Goal: Task Accomplishment & Management: Manage account settings

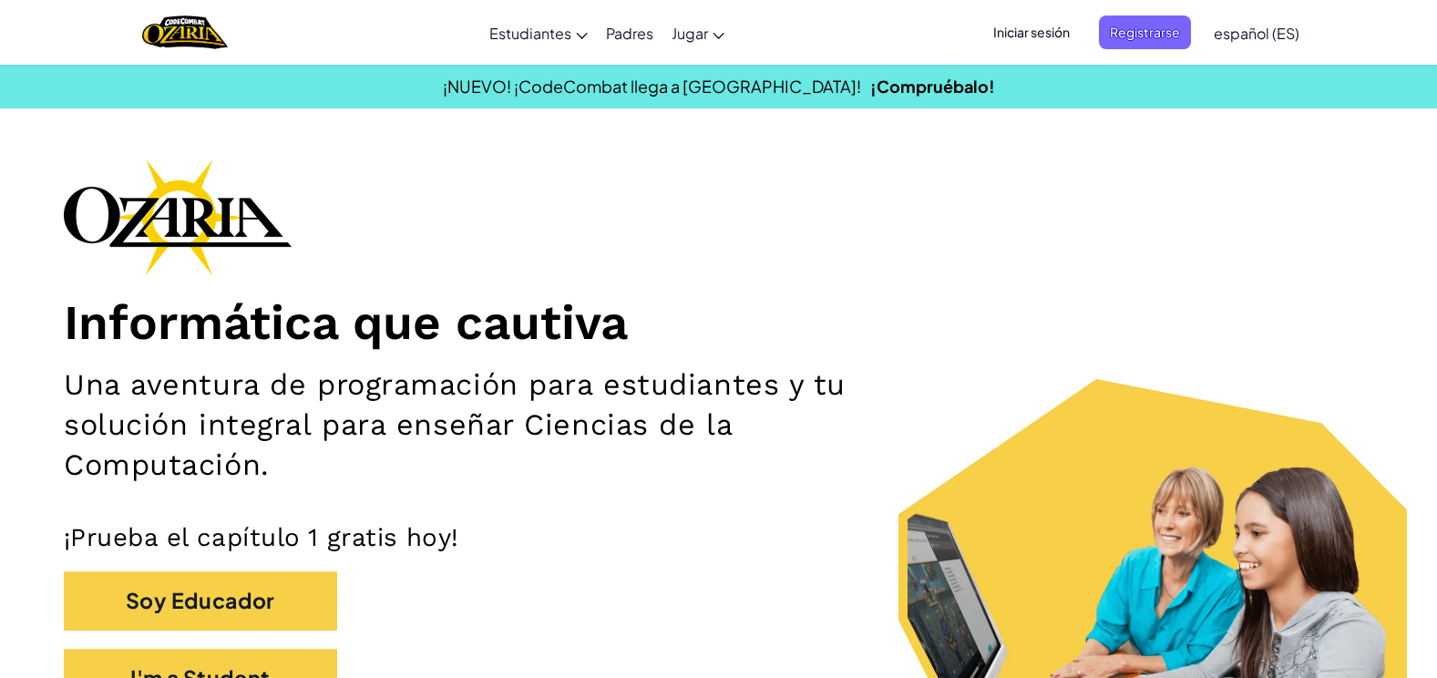
click at [1018, 29] on span "Iniciar sesión" at bounding box center [1031, 32] width 98 height 34
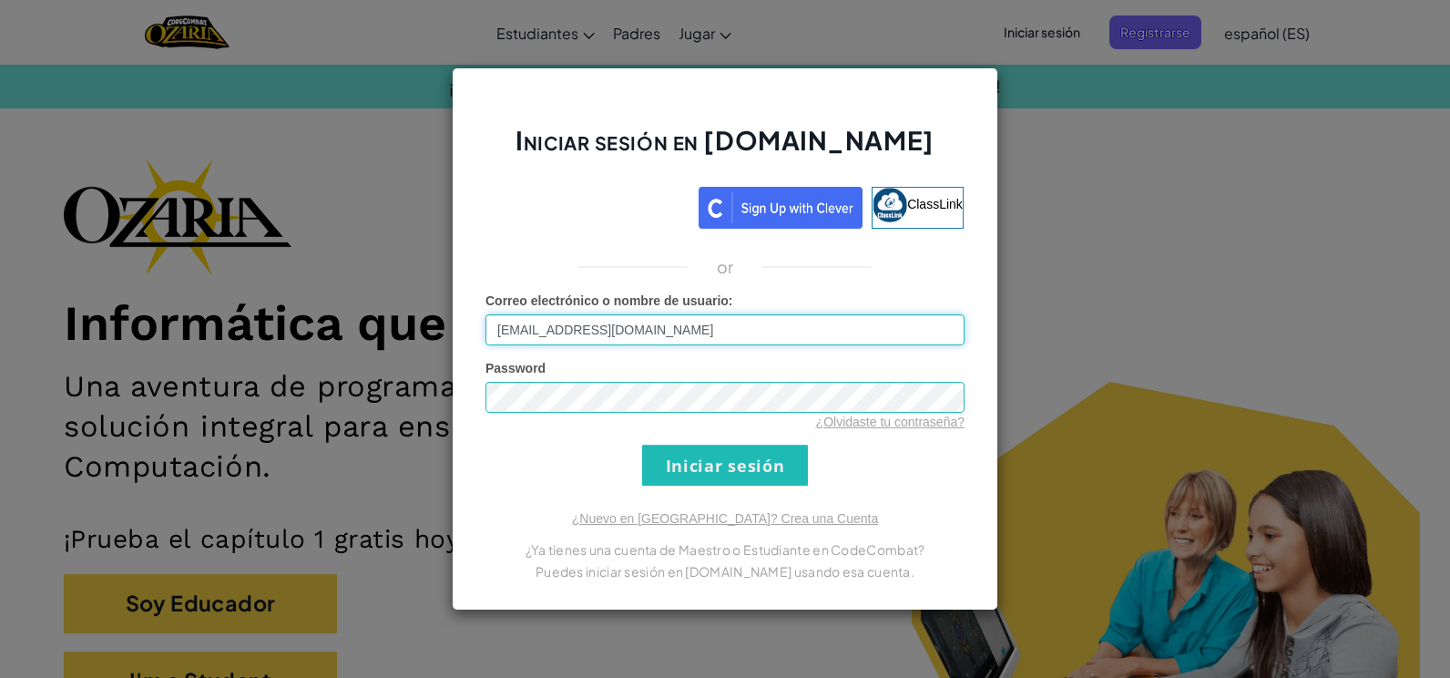
type input "[EMAIL_ADDRESS][DOMAIN_NAME]"
click at [738, 455] on input "Iniciar sesión" at bounding box center [725, 465] width 166 height 41
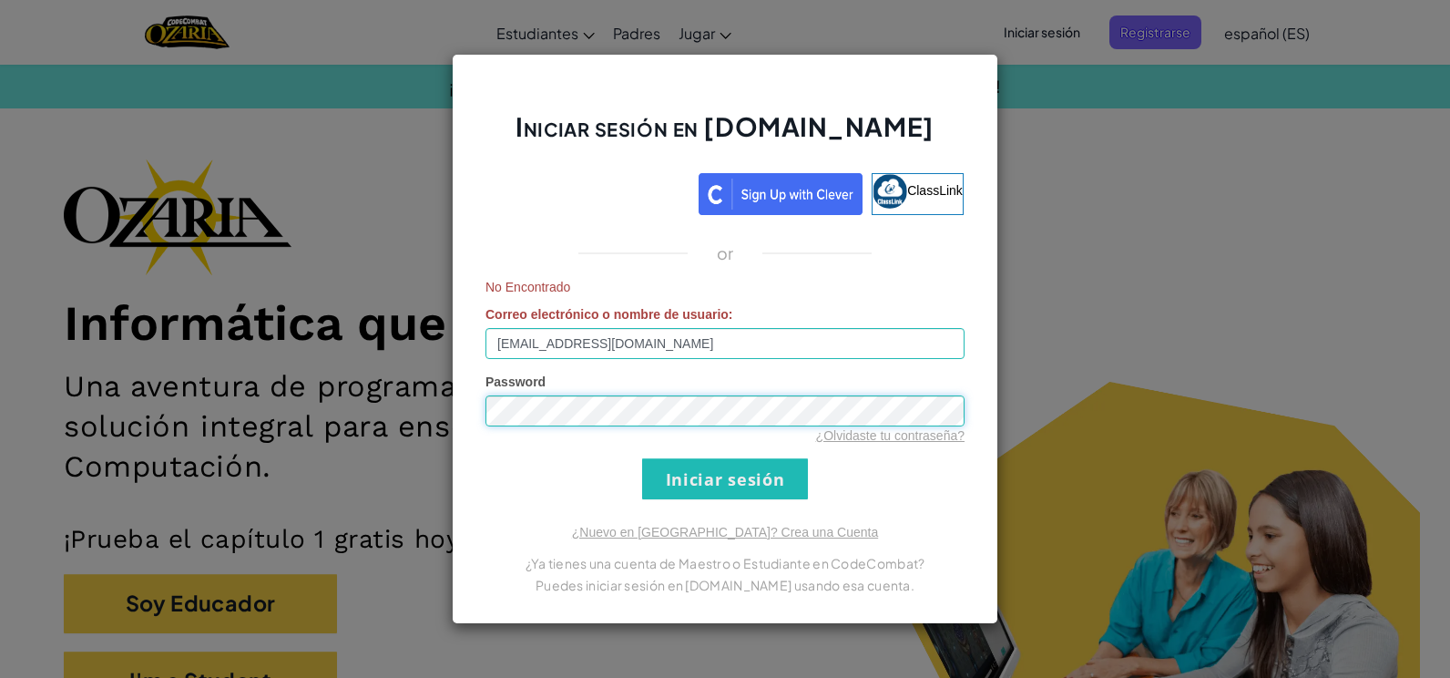
click at [472, 407] on div "Iniciar sesión en [DOMAIN_NAME] ClassLink or No Encontrado Correo electrónico o…" at bounding box center [725, 339] width 547 height 570
click at [754, 473] on input "Iniciar sesión" at bounding box center [725, 478] width 166 height 41
click at [731, 488] on input "Iniciar sesión" at bounding box center [725, 478] width 166 height 41
click at [920, 438] on link "¿Olvidaste tu contraseña?" at bounding box center [890, 435] width 148 height 15
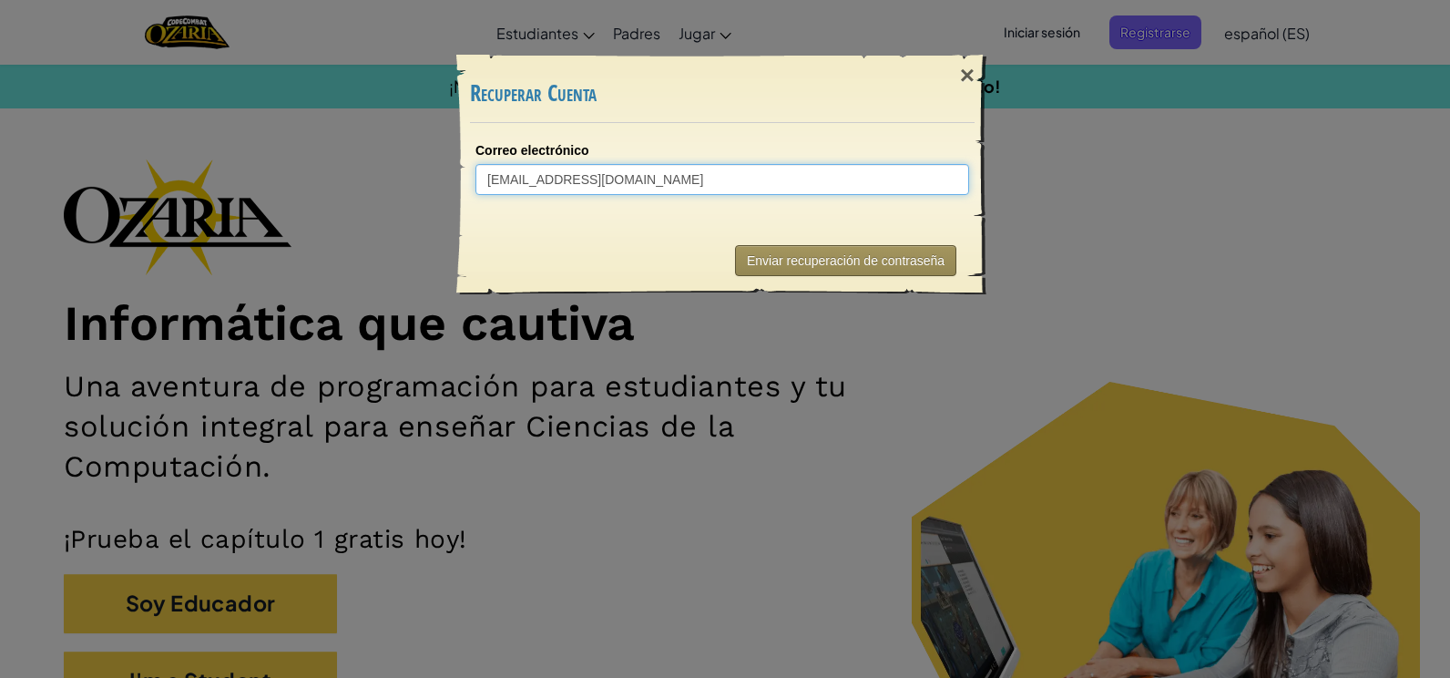
type input "[EMAIL_ADDRESS][DOMAIN_NAME]"
click at [834, 266] on button "Enviar recuperación de contraseña" at bounding box center [845, 260] width 221 height 31
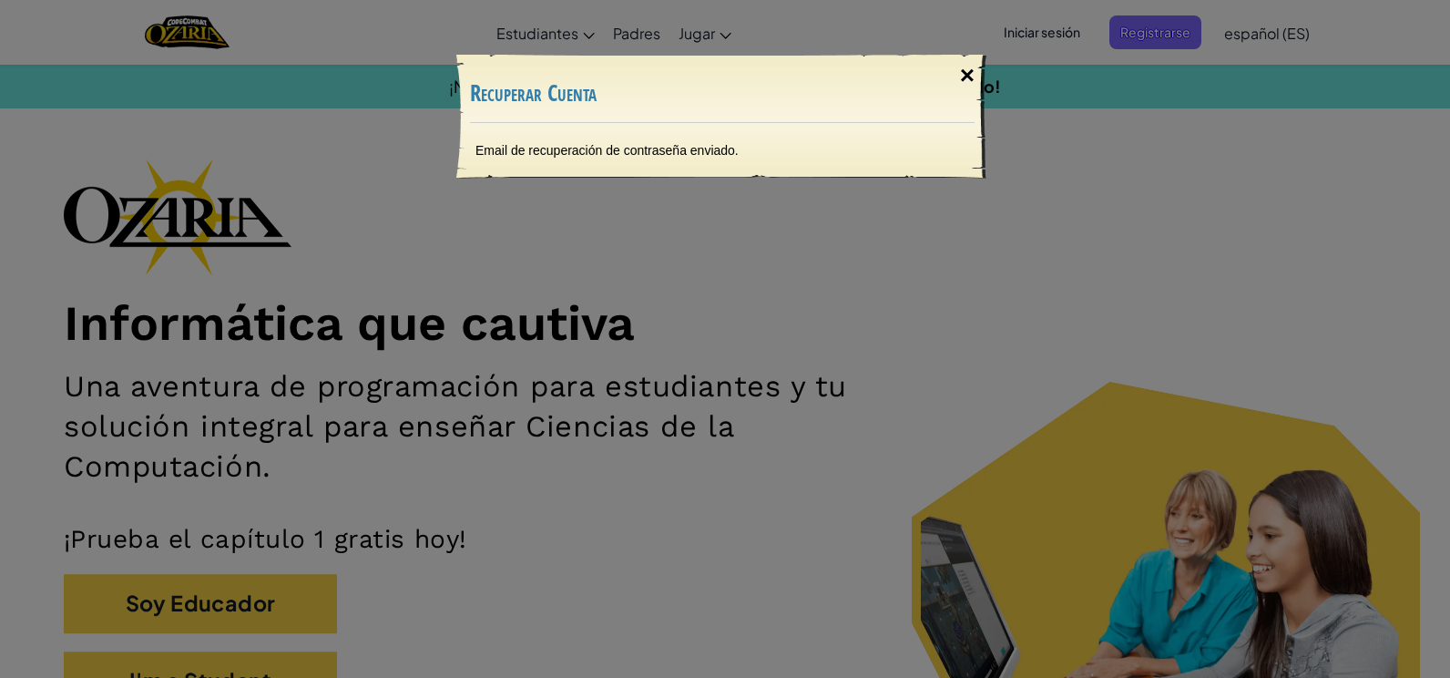
click at [966, 79] on div "×" at bounding box center [967, 75] width 42 height 53
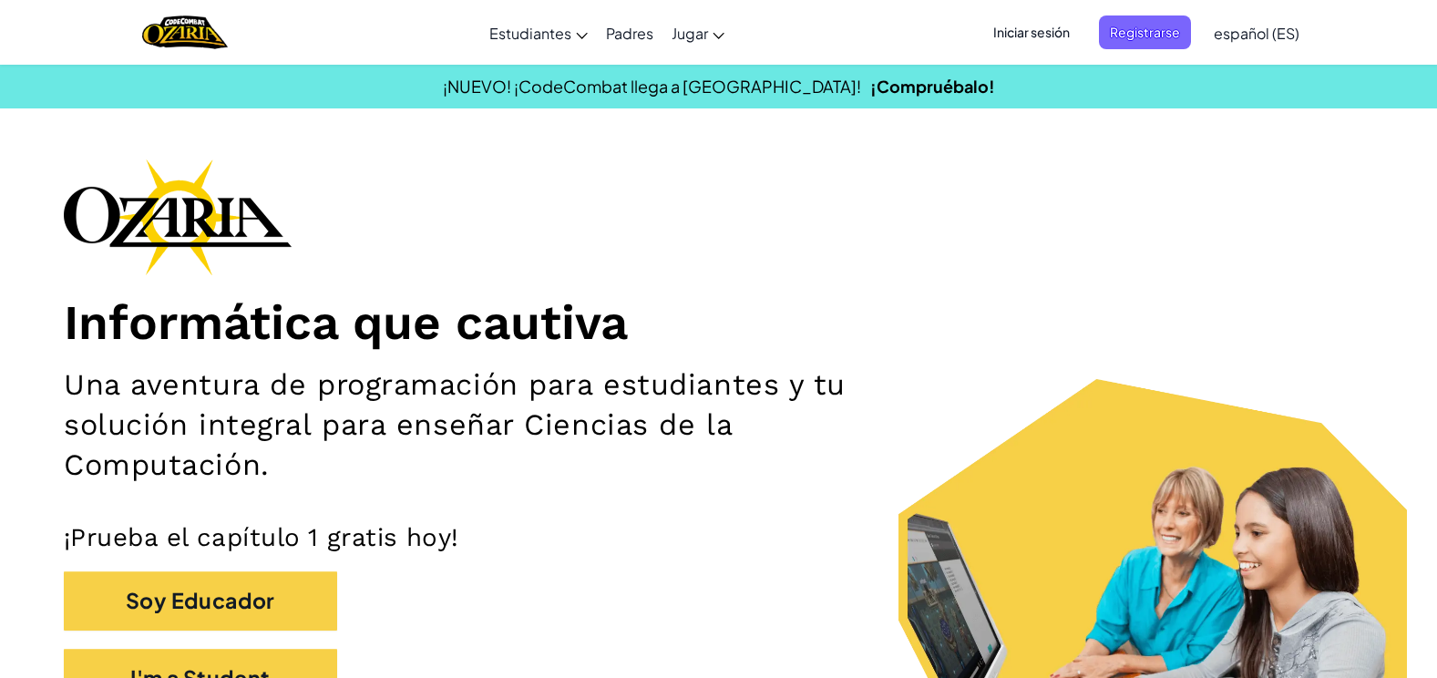
click at [1018, 27] on span "Iniciar sesión" at bounding box center [1031, 32] width 98 height 34
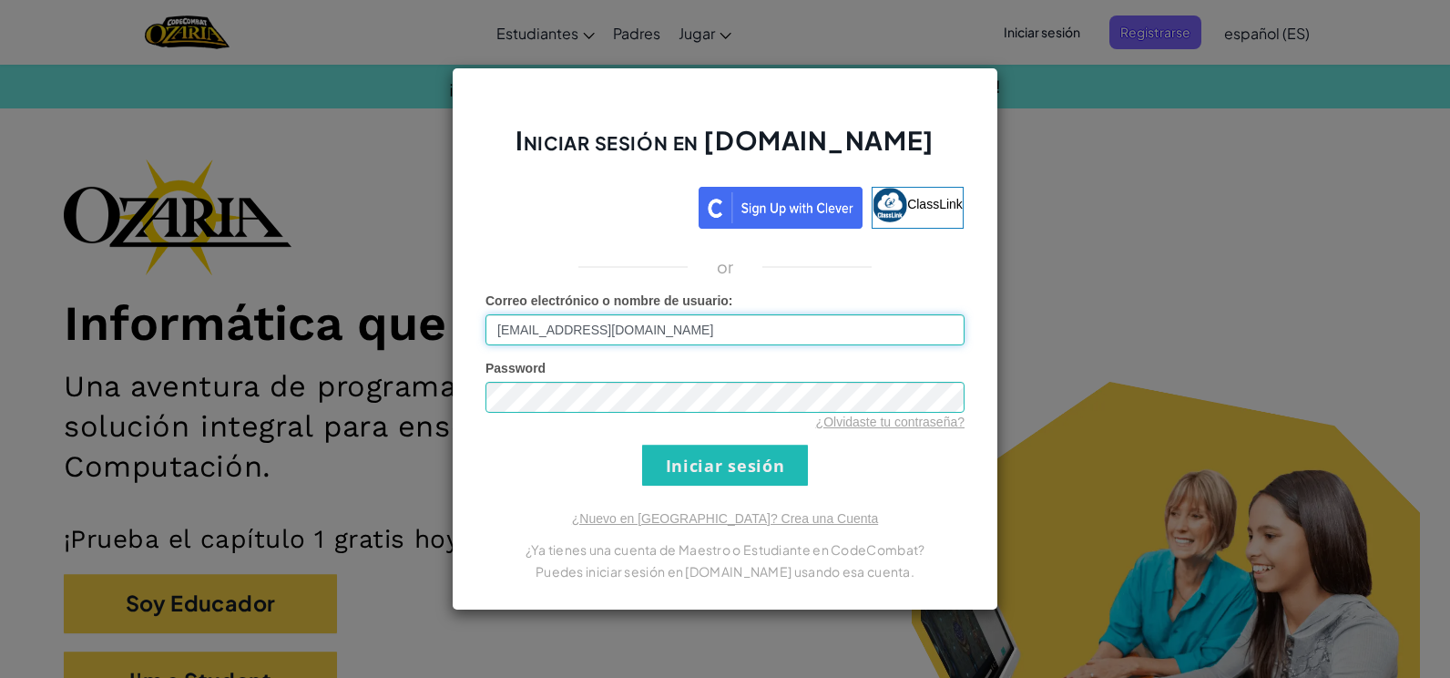
type input "[EMAIL_ADDRESS][DOMAIN_NAME]"
click at [780, 476] on input "Iniciar sesión" at bounding box center [725, 465] width 166 height 41
